Goal: Task Accomplishment & Management: Use online tool/utility

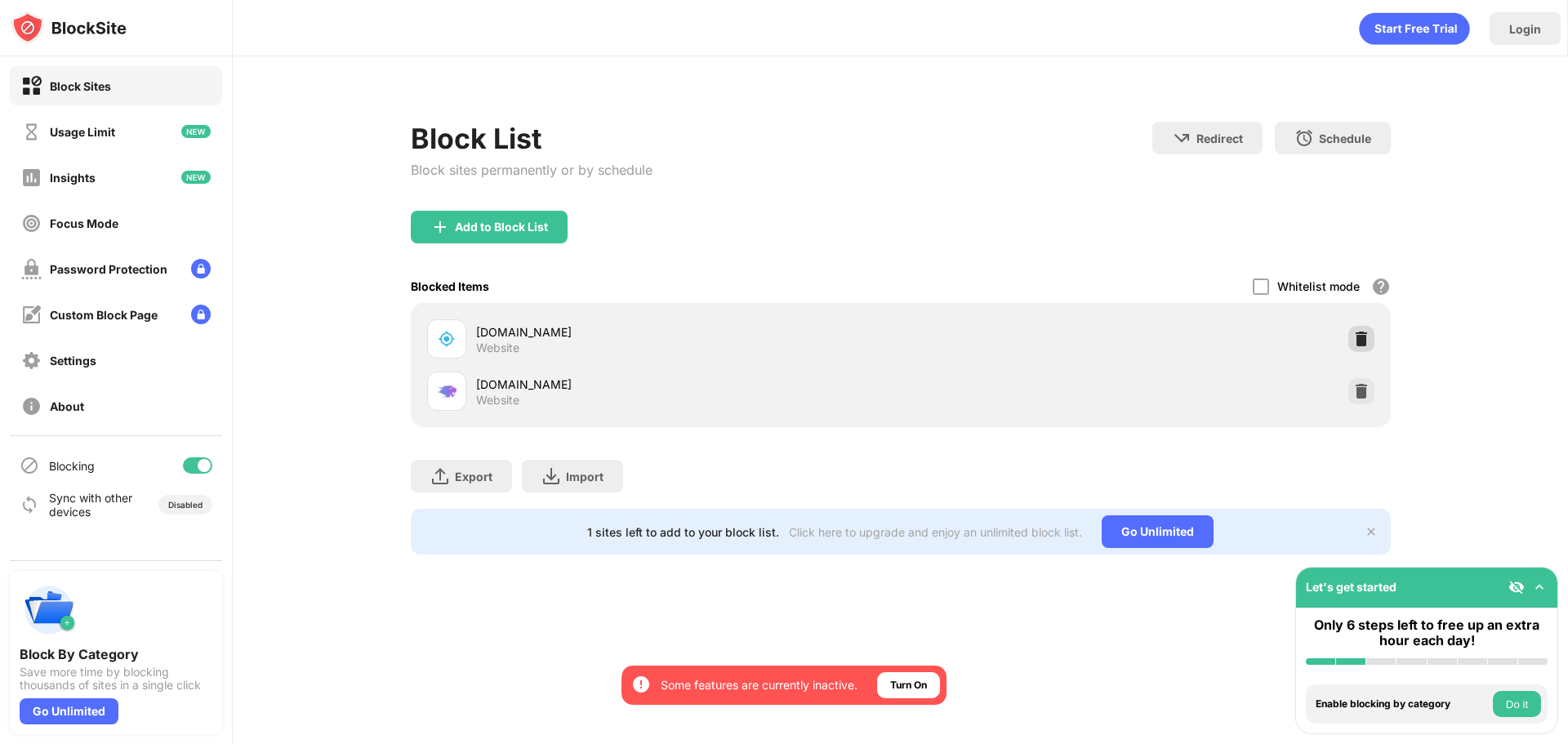
click at [1362, 332] on img at bounding box center [1362, 339] width 16 height 16
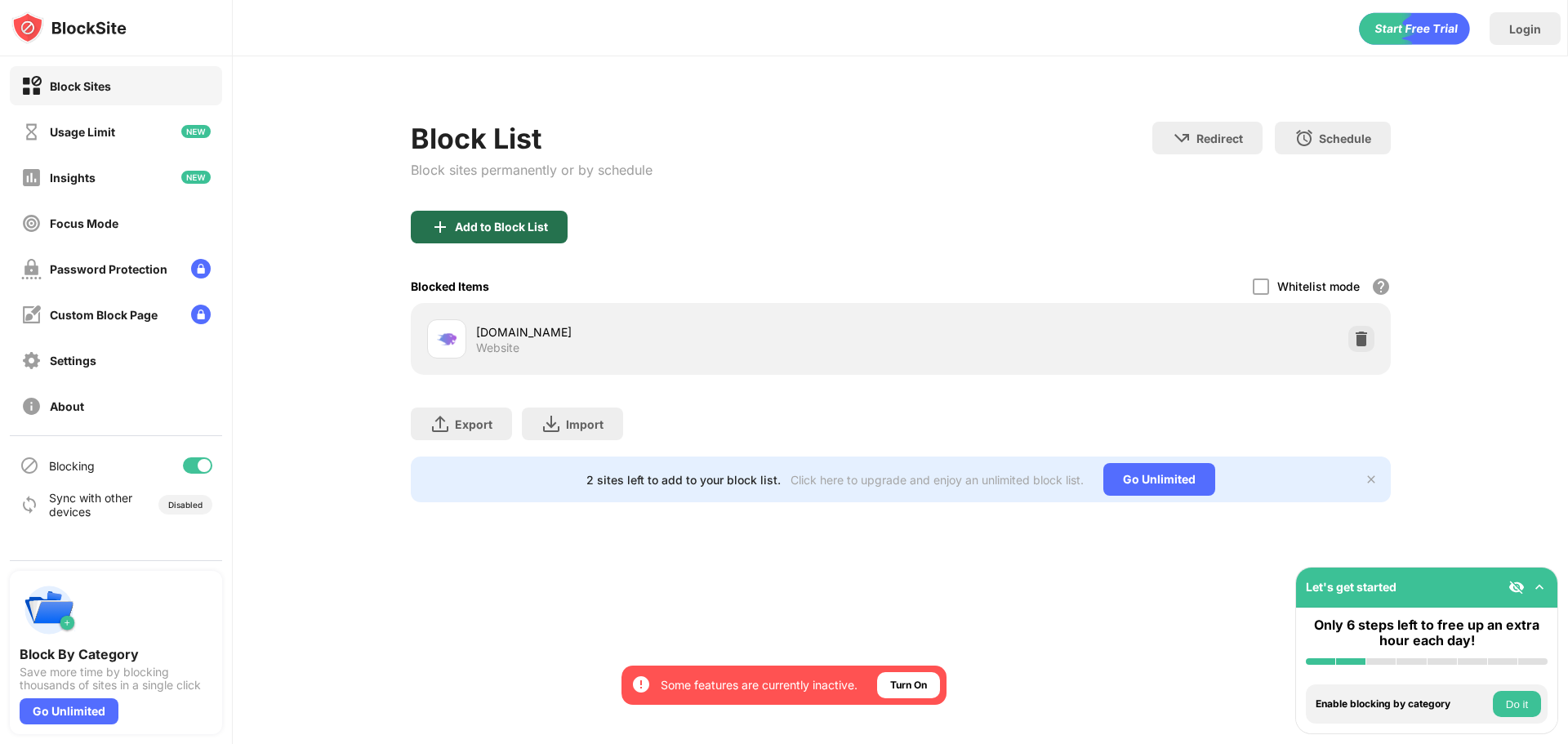
click at [483, 224] on div "Add to Block List" at bounding box center [501, 227] width 93 height 13
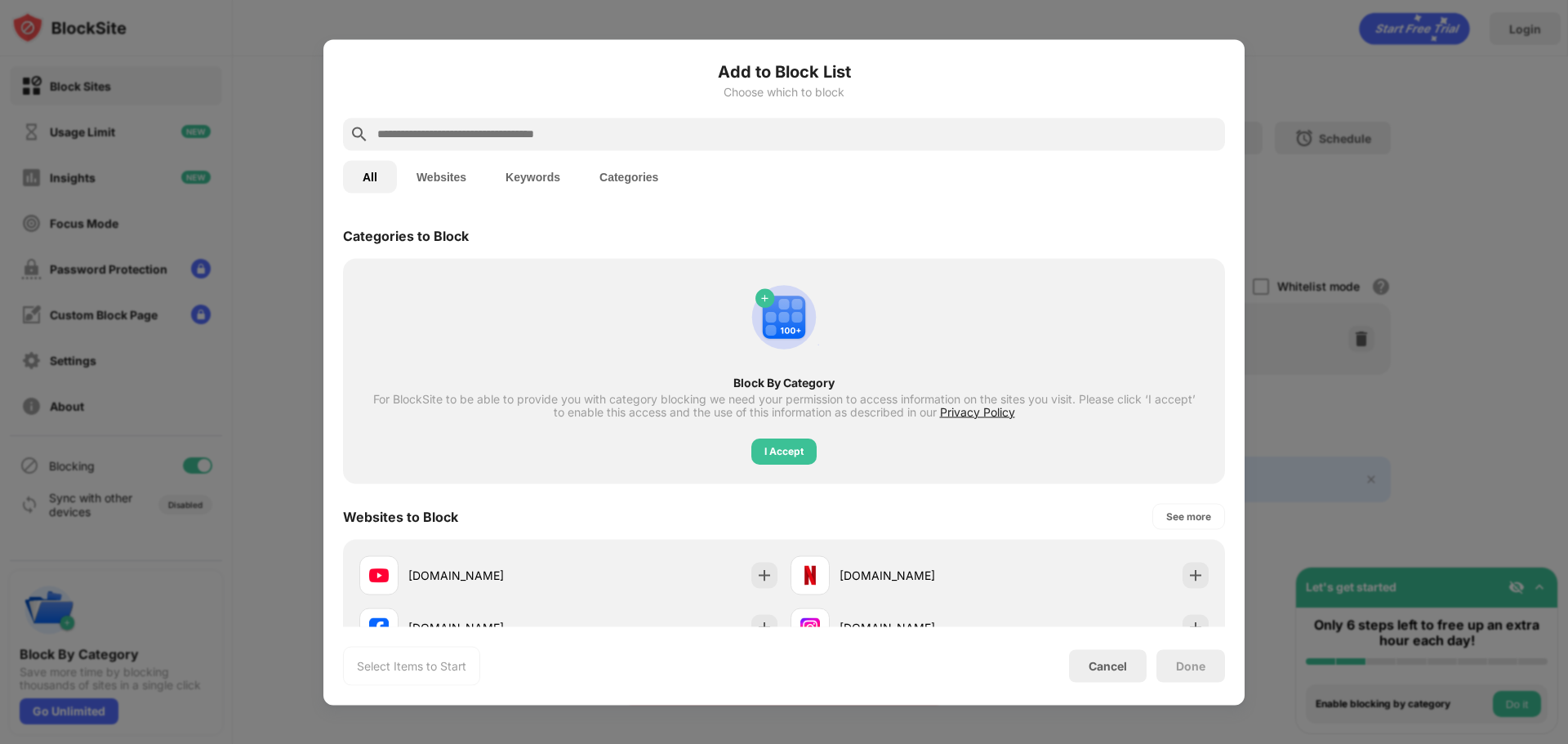
click at [458, 139] on input "text" at bounding box center [797, 134] width 843 height 20
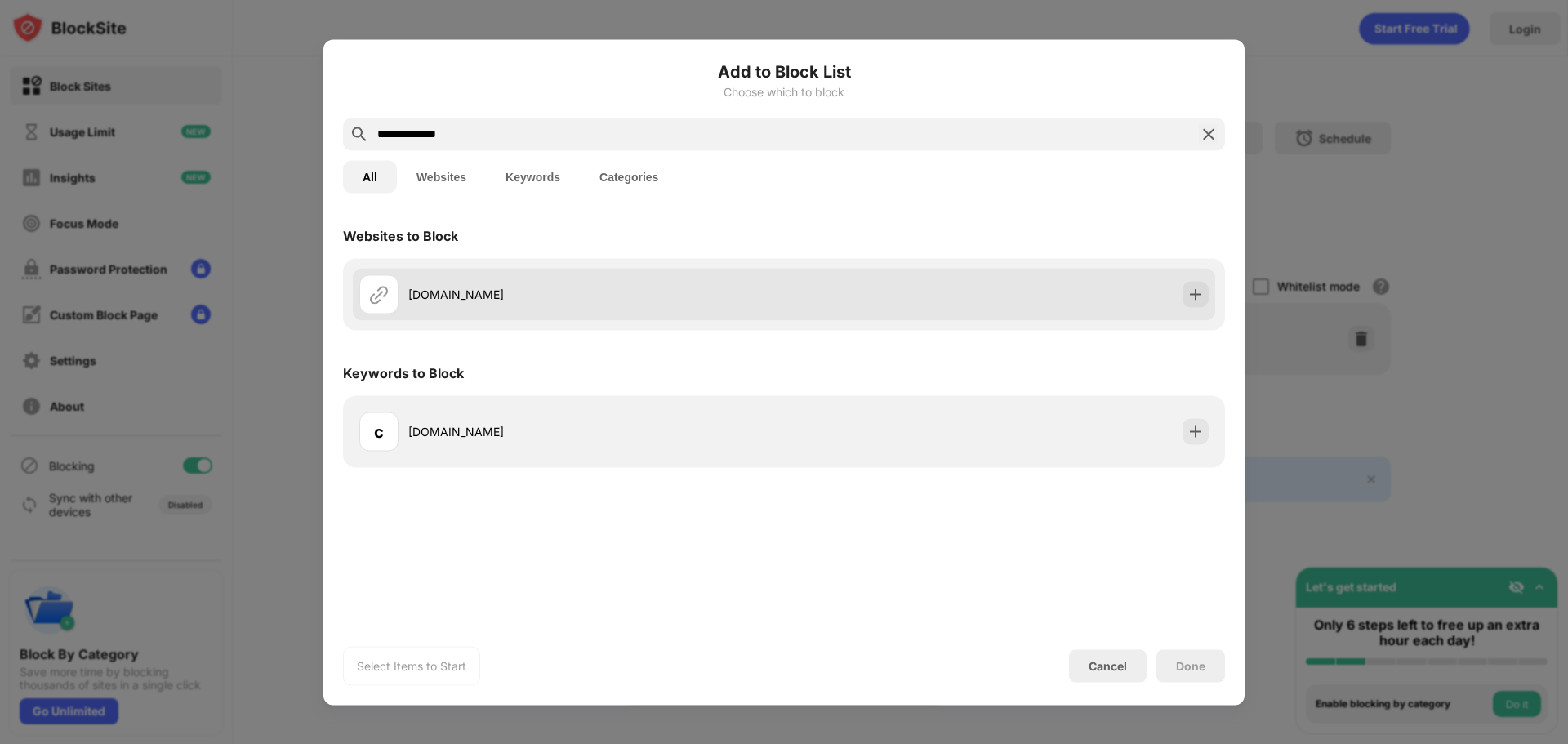
type input "**********"
click at [460, 295] on div "[DOMAIN_NAME]" at bounding box center [596, 294] width 376 height 17
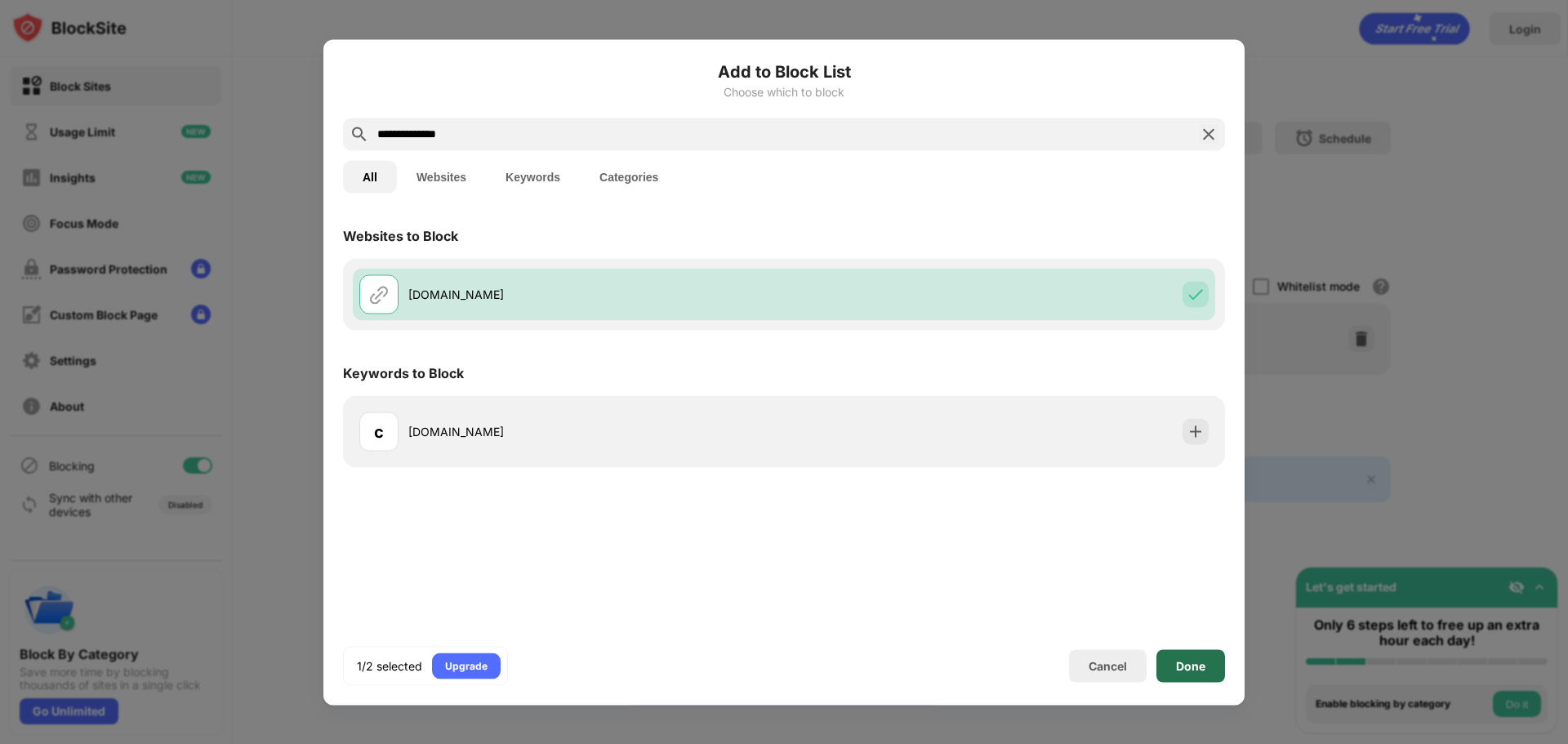
click at [1195, 673] on div "Done" at bounding box center [1190, 666] width 68 height 33
